Goal: Task Accomplishment & Management: Complete application form

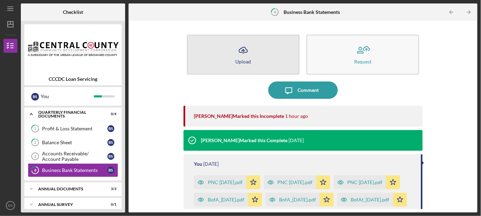
click at [243, 50] on line "button" at bounding box center [243, 52] width 0 height 4
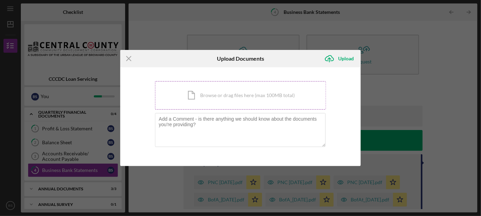
click at [225, 96] on div "Icon/Document Browse or drag files here (max 100MB total) Tap to choose files o…" at bounding box center [240, 95] width 171 height 28
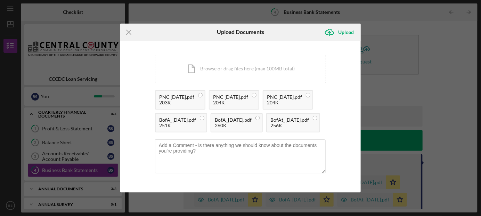
scroll to position [14, 0]
click at [344, 30] on div "Upload" at bounding box center [346, 32] width 16 height 14
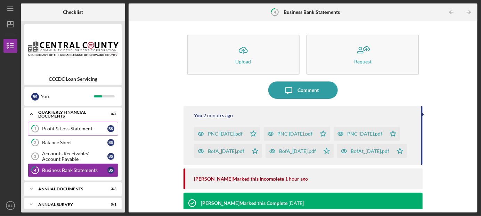
click at [66, 129] on div "Profit & Loss Statement" at bounding box center [74, 129] width 65 height 6
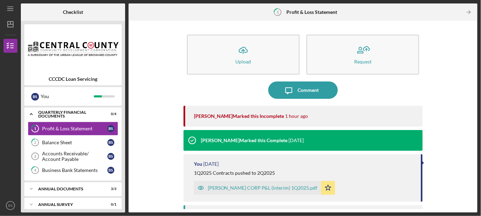
click at [224, 187] on div "[PERSON_NAME] CORP P&L (interim) 1Q2025.pdf" at bounding box center [263, 189] width 110 height 6
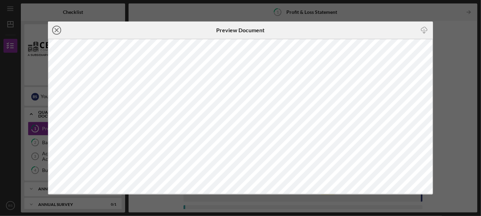
click at [55, 27] on circle at bounding box center [56, 30] width 8 height 8
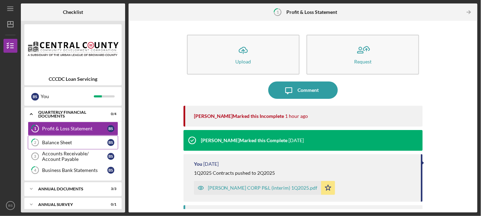
click at [62, 140] on div "Balance Sheet" at bounding box center [74, 143] width 65 height 6
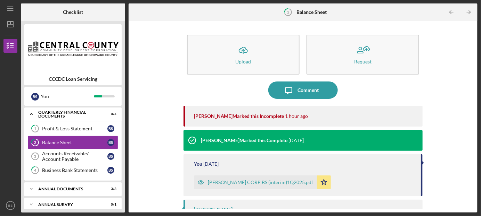
click at [242, 181] on div "[PERSON_NAME] CORP BS (interim)1Q2025.pdf" at bounding box center [261, 183] width 106 height 6
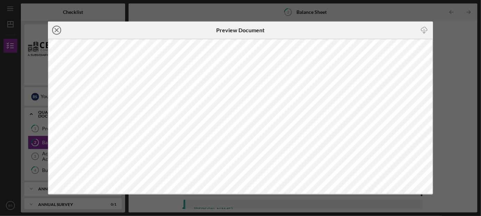
click at [57, 28] on icon "Icon/Close" at bounding box center [56, 30] width 17 height 17
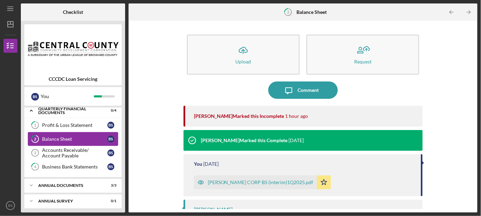
scroll to position [5, 0]
